Goal: Task Accomplishment & Management: Manage account settings

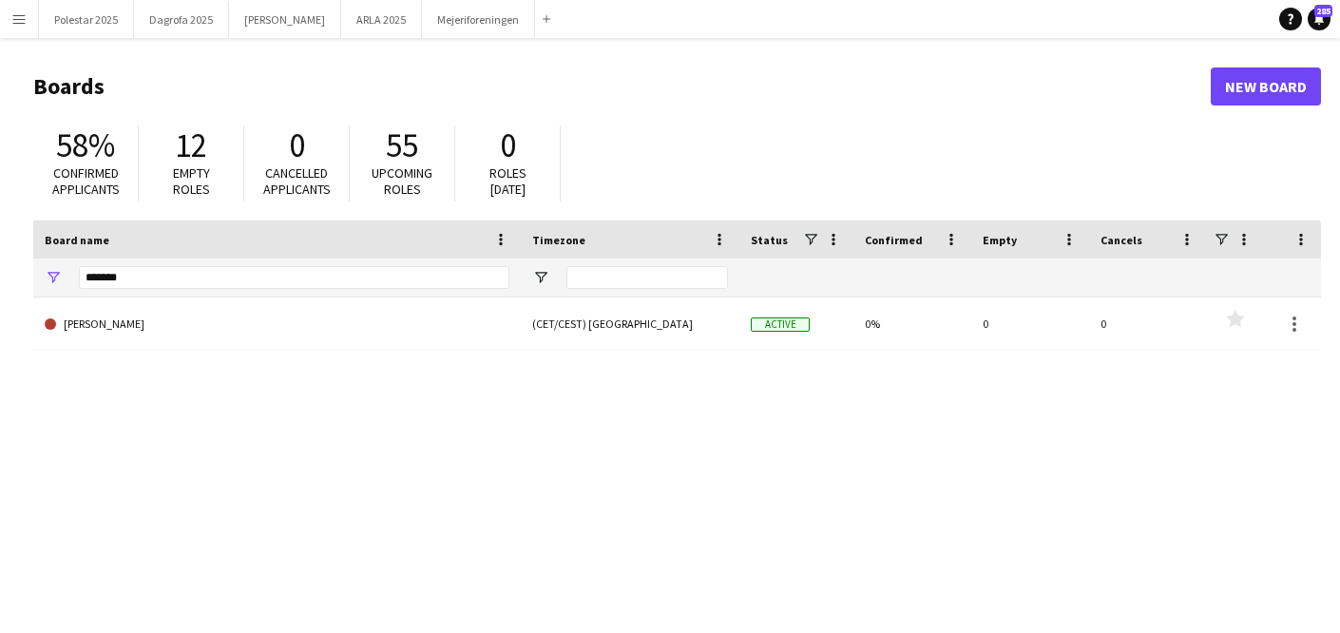
click at [24, 16] on app-icon "Menu" at bounding box center [18, 18] width 15 height 15
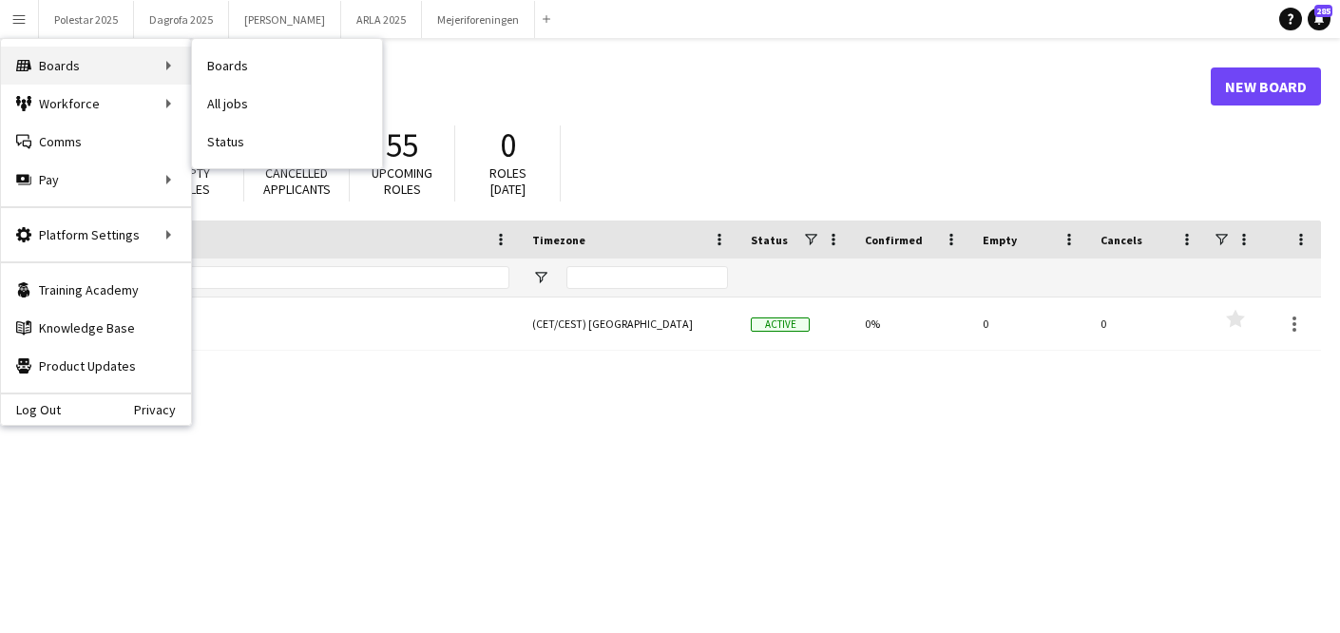
click at [53, 67] on div "Boards Boards" at bounding box center [96, 66] width 190 height 38
click at [130, 57] on div "Boards Boards" at bounding box center [96, 66] width 190 height 38
click at [249, 62] on link "Boards" at bounding box center [287, 66] width 190 height 38
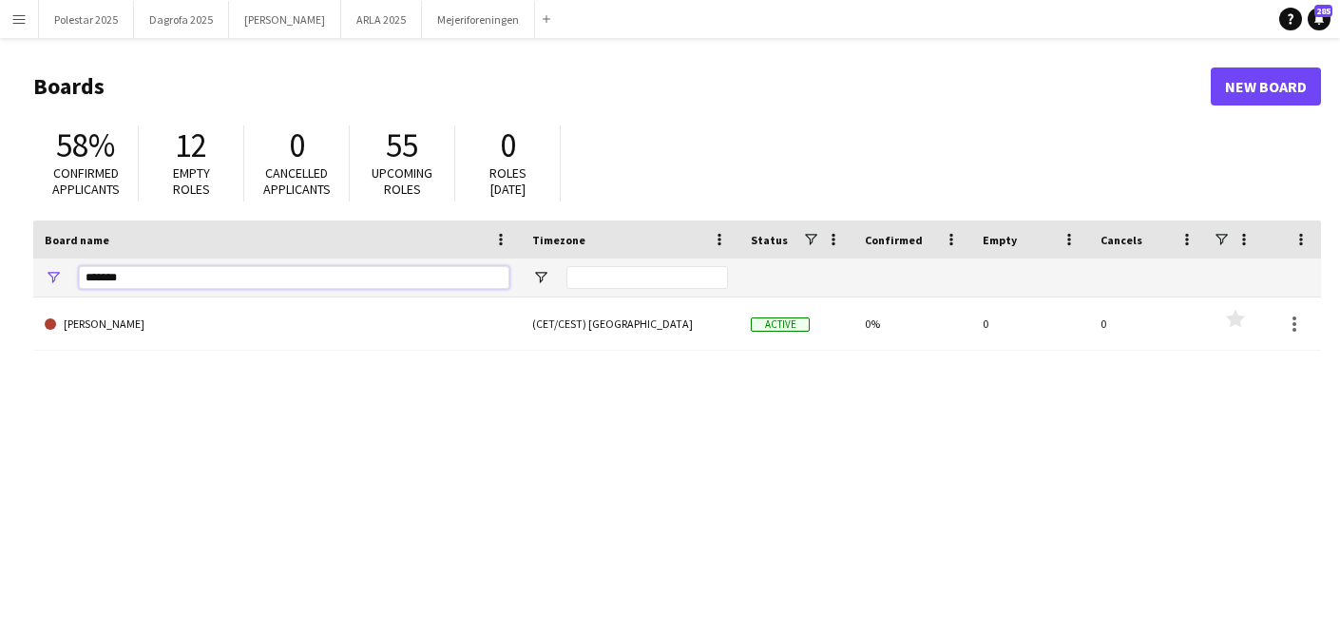
click at [145, 268] on input "*******" at bounding box center [294, 277] width 430 height 23
type input "*"
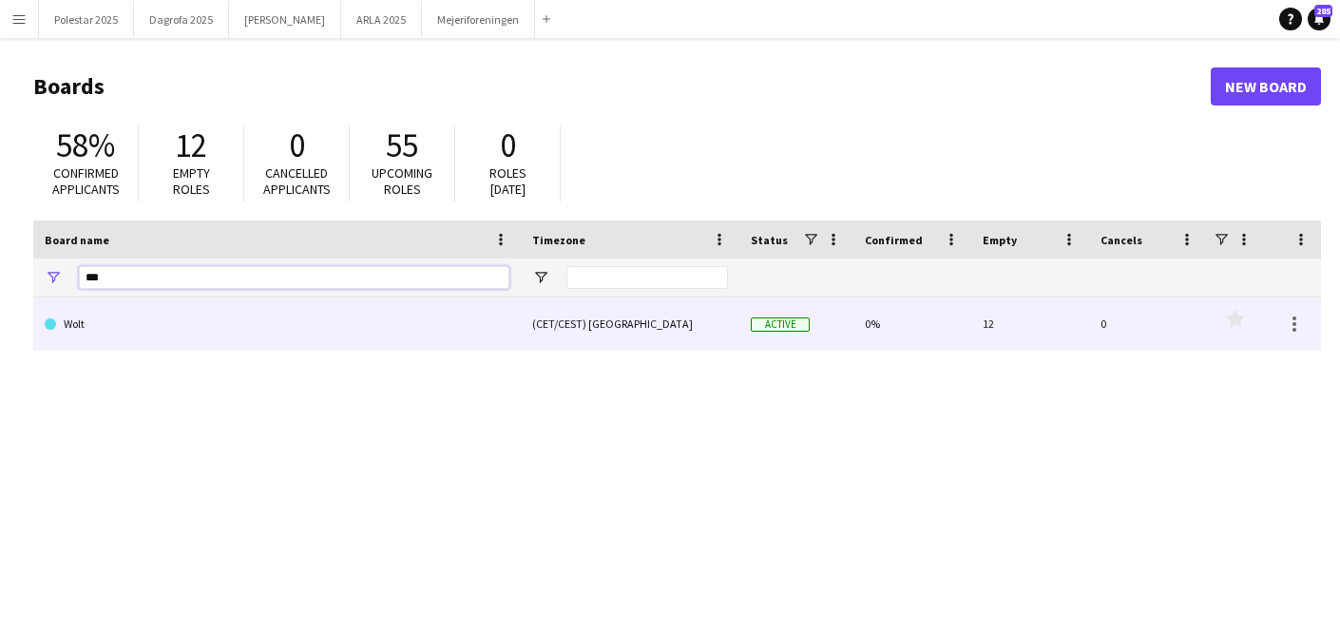
type input "***"
click at [201, 306] on link "Wolt" at bounding box center [277, 323] width 465 height 53
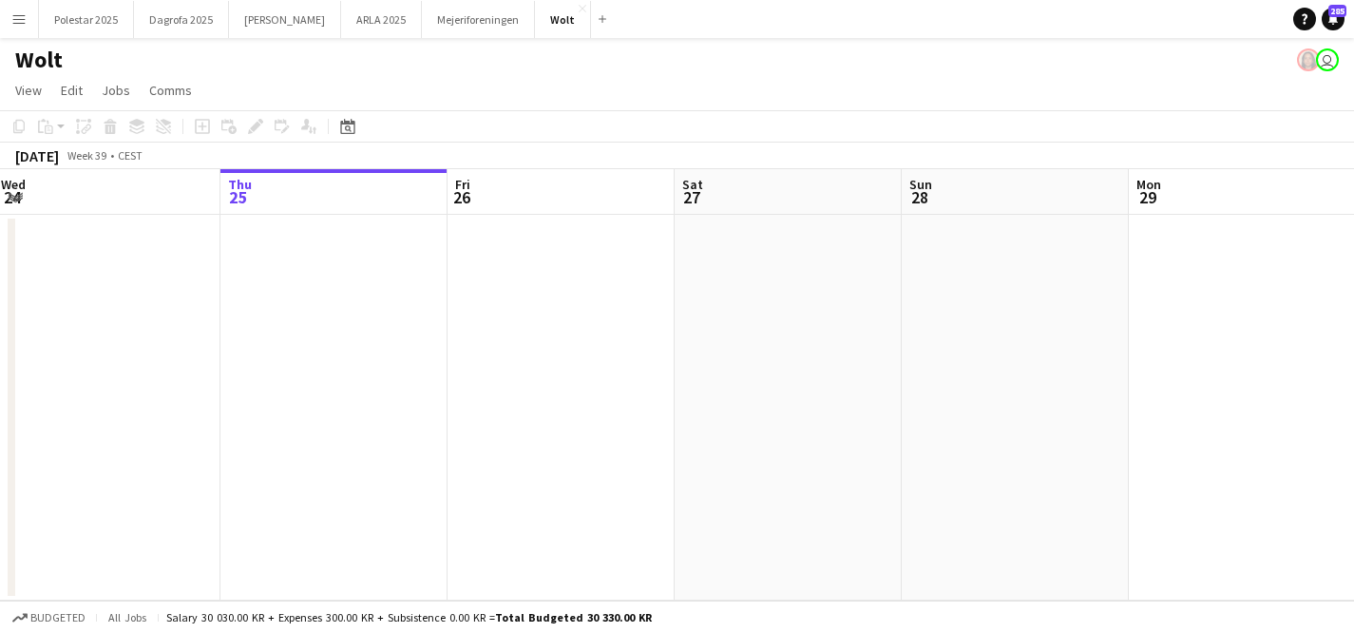
drag, startPoint x: 617, startPoint y: 391, endPoint x: 600, endPoint y: 391, distance: 16.2
click at [604, 391] on app-calendar-viewport "Mon 22 Tue 23 Wed 24 Thu 25 Fri 26 Sat 27 Sun 28 Mon 29 Tue 30 Wed 1 Thu 2" at bounding box center [677, 384] width 1354 height 431
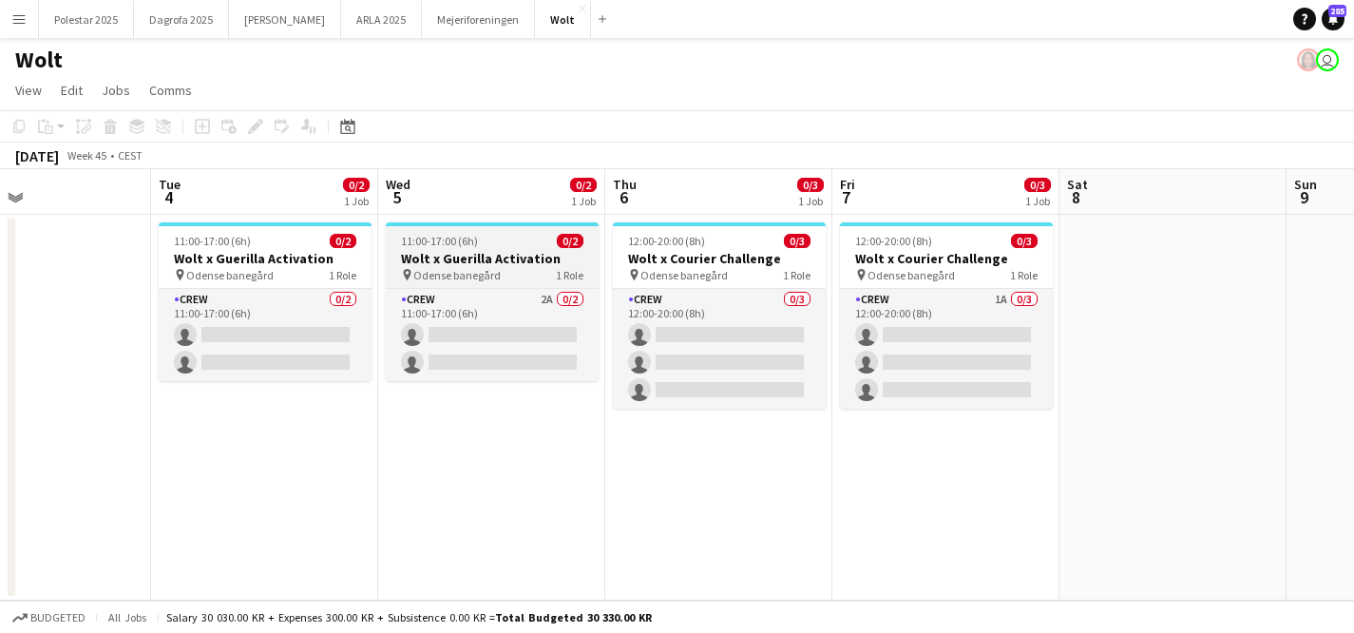
click at [480, 243] on div "11:00-17:00 (6h) 0/2" at bounding box center [492, 241] width 213 height 14
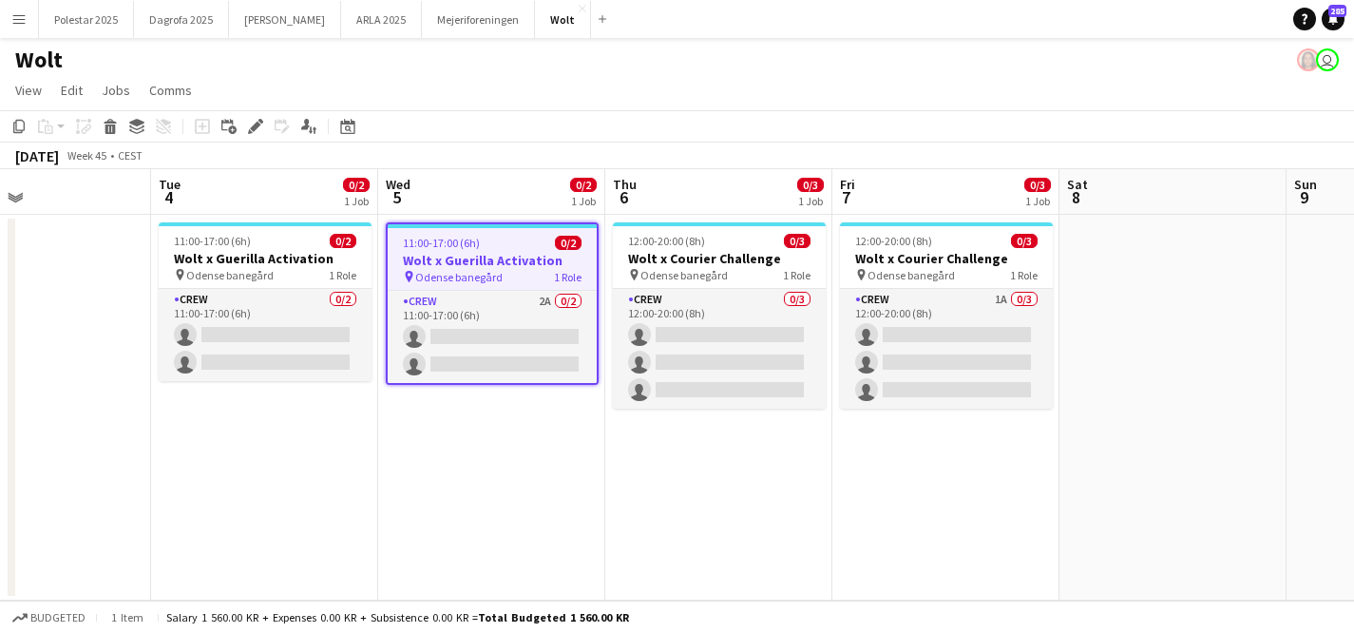
click at [480, 243] on div "11:00-17:00 (6h) 0/2" at bounding box center [492, 243] width 209 height 14
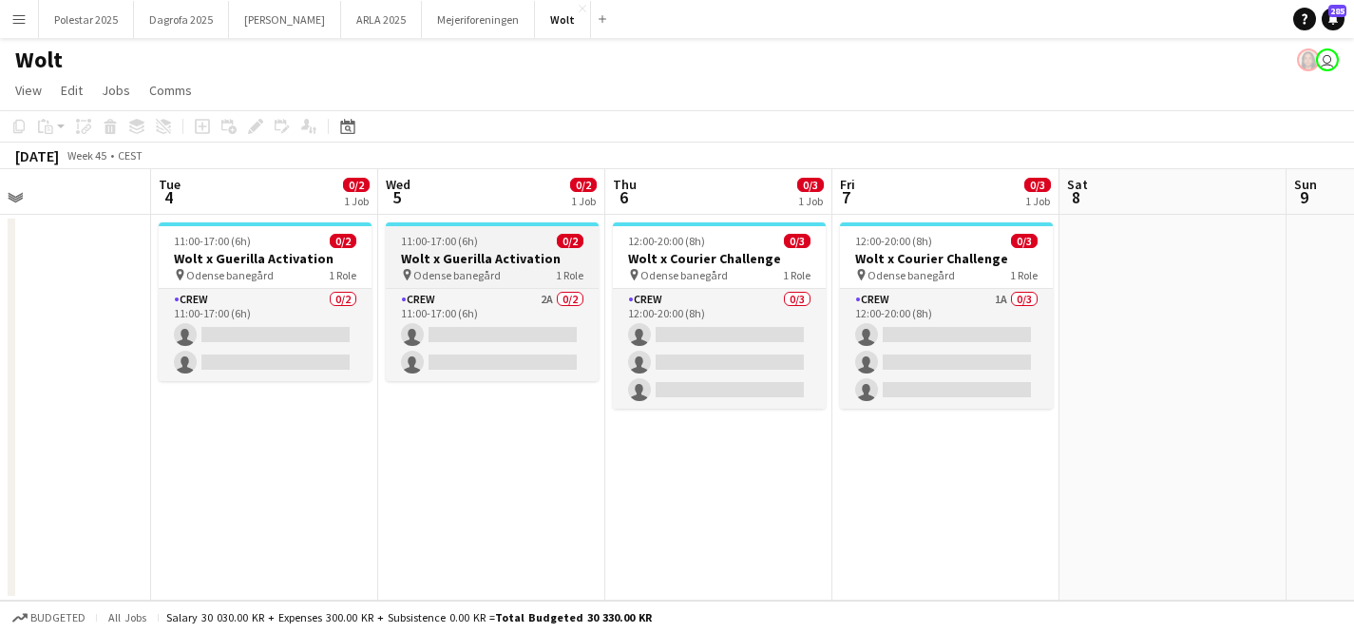
click at [480, 243] on div "11:00-17:00 (6h) 0/2" at bounding box center [492, 241] width 213 height 14
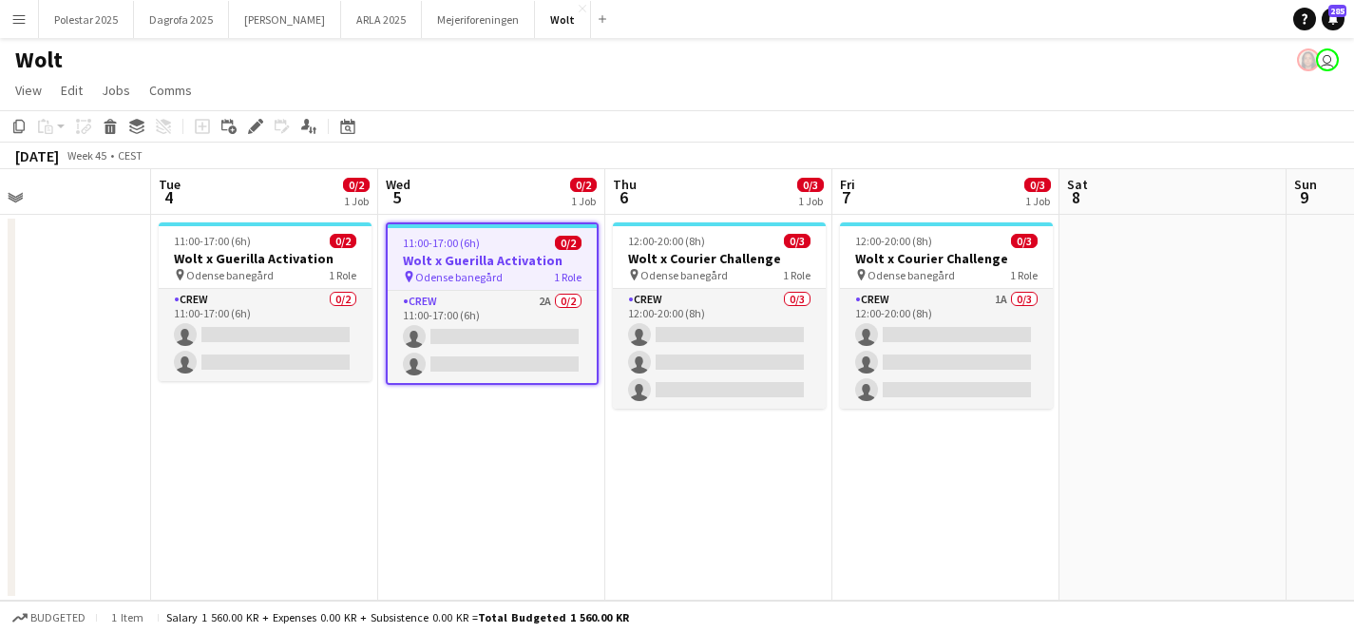
click at [589, 203] on div "1 Job" at bounding box center [583, 201] width 25 height 14
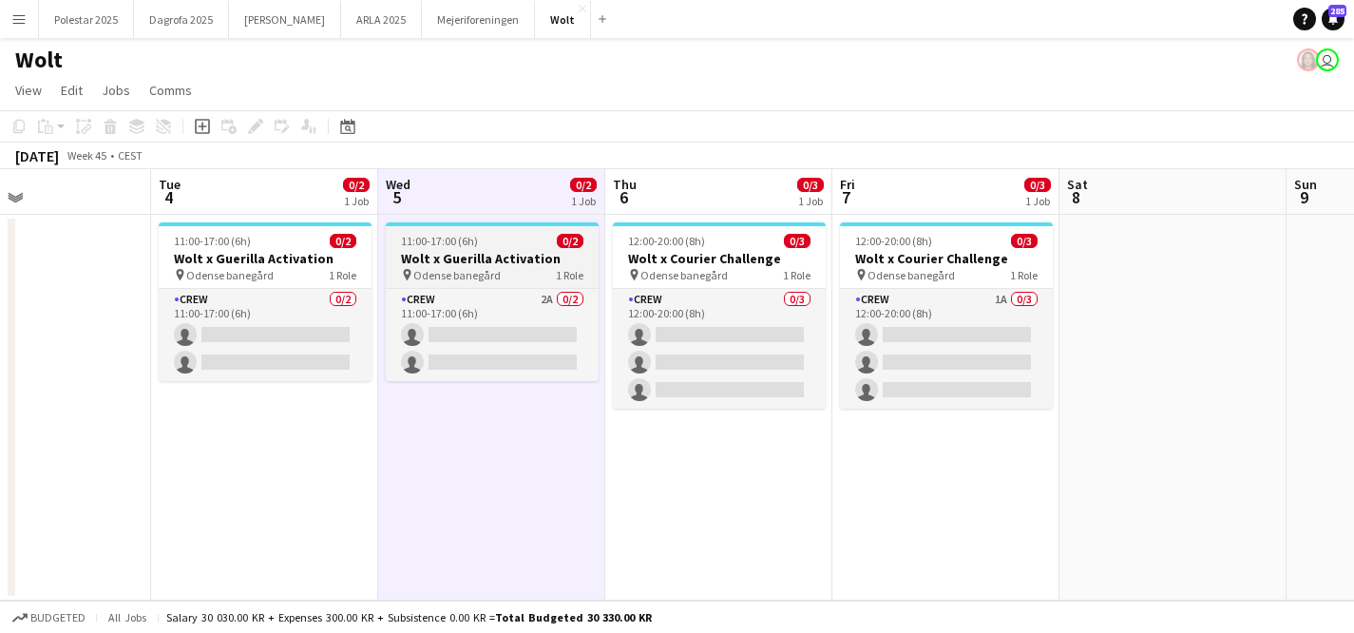
click at [567, 245] on span "0/2" at bounding box center [570, 241] width 27 height 14
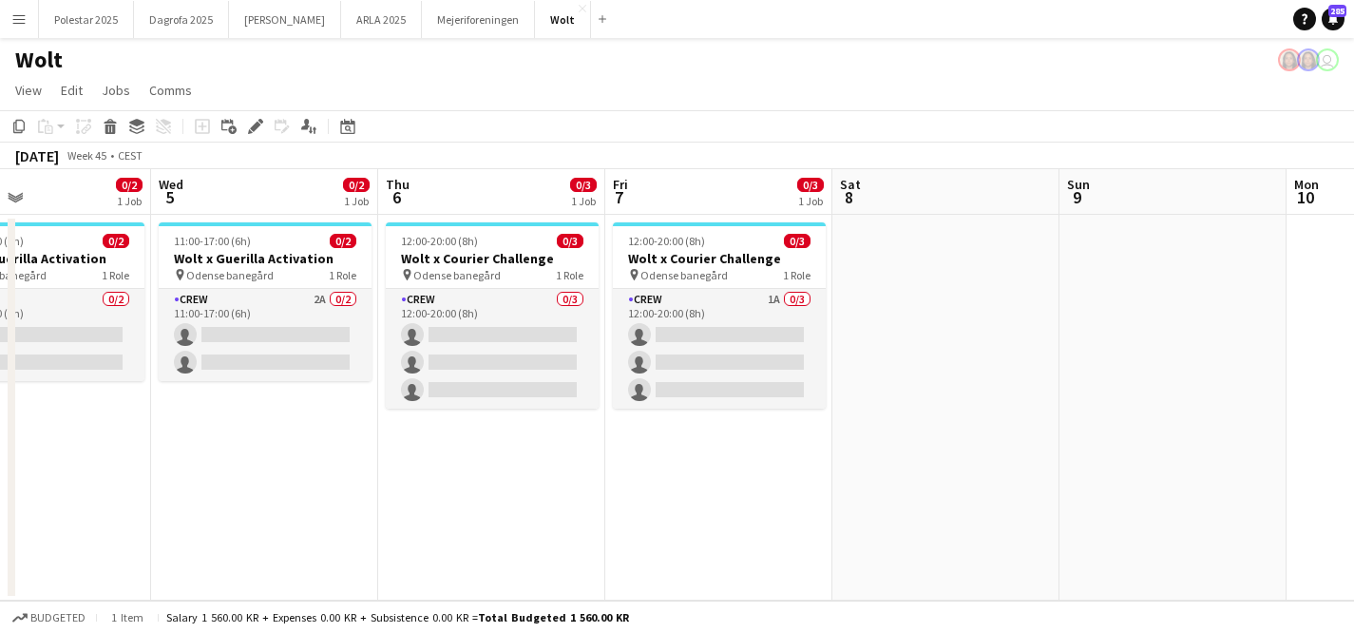
scroll to position [0, 757]
